Goal: Task Accomplishment & Management: Use online tool/utility

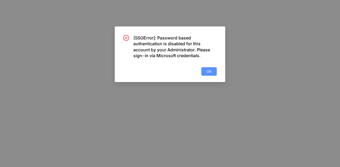
click at [211, 71] on span "OK" at bounding box center [208, 72] width 5 height 6
